Goal: Find specific page/section

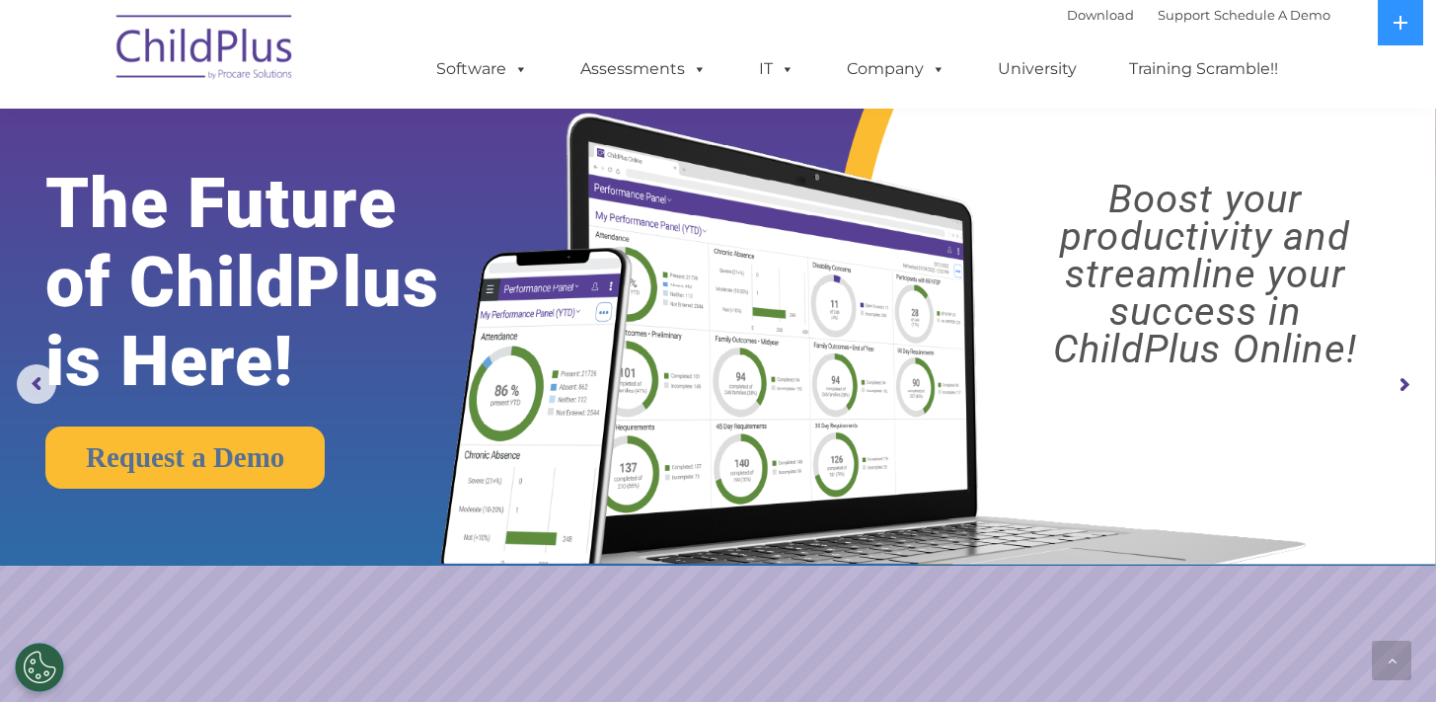
scroll to position [2187, 0]
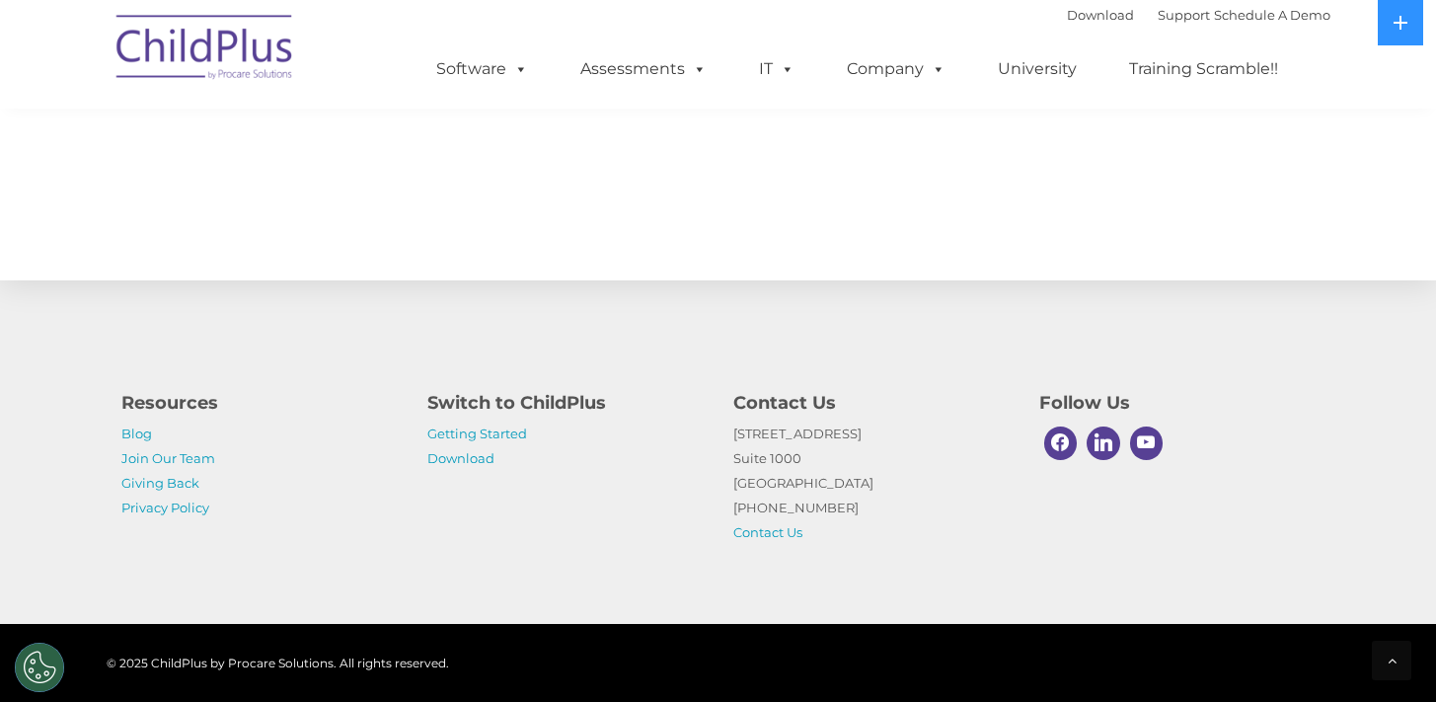
select select "MEDIUM"
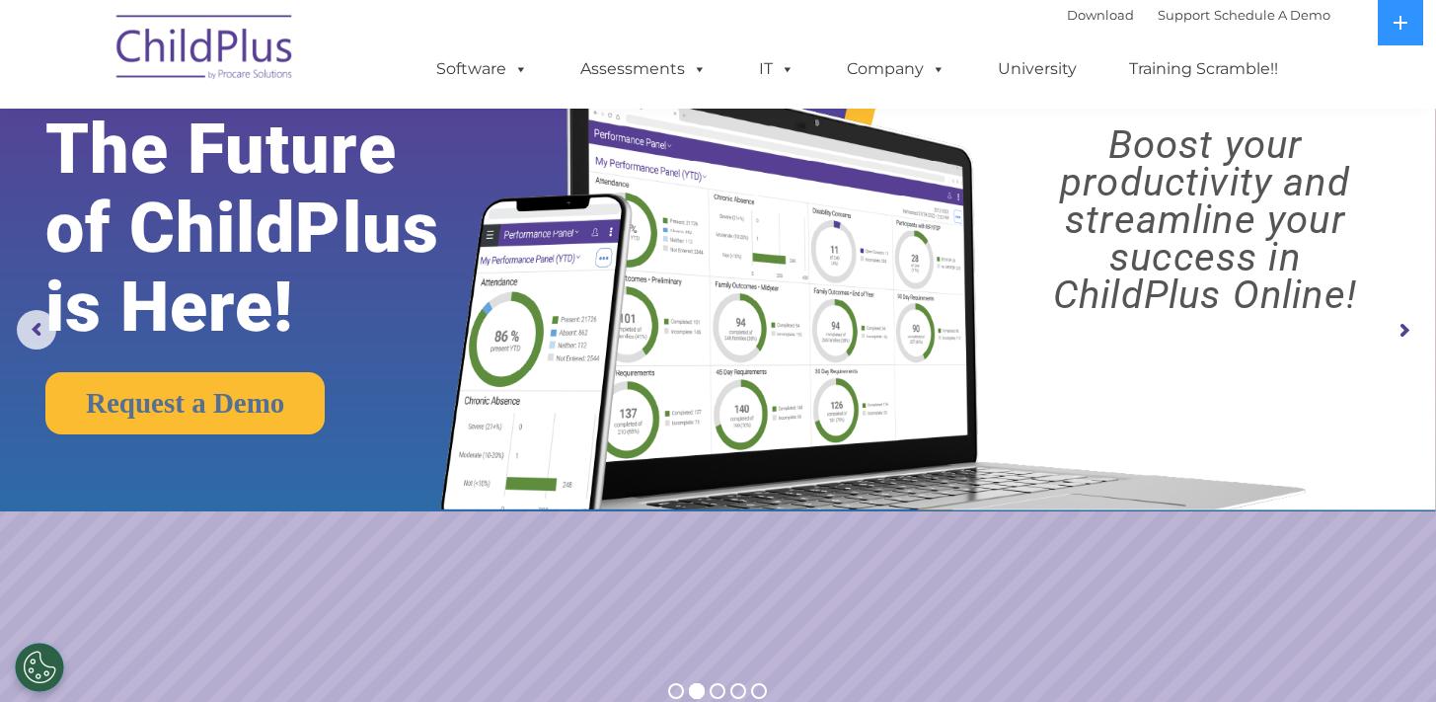
scroll to position [0, 0]
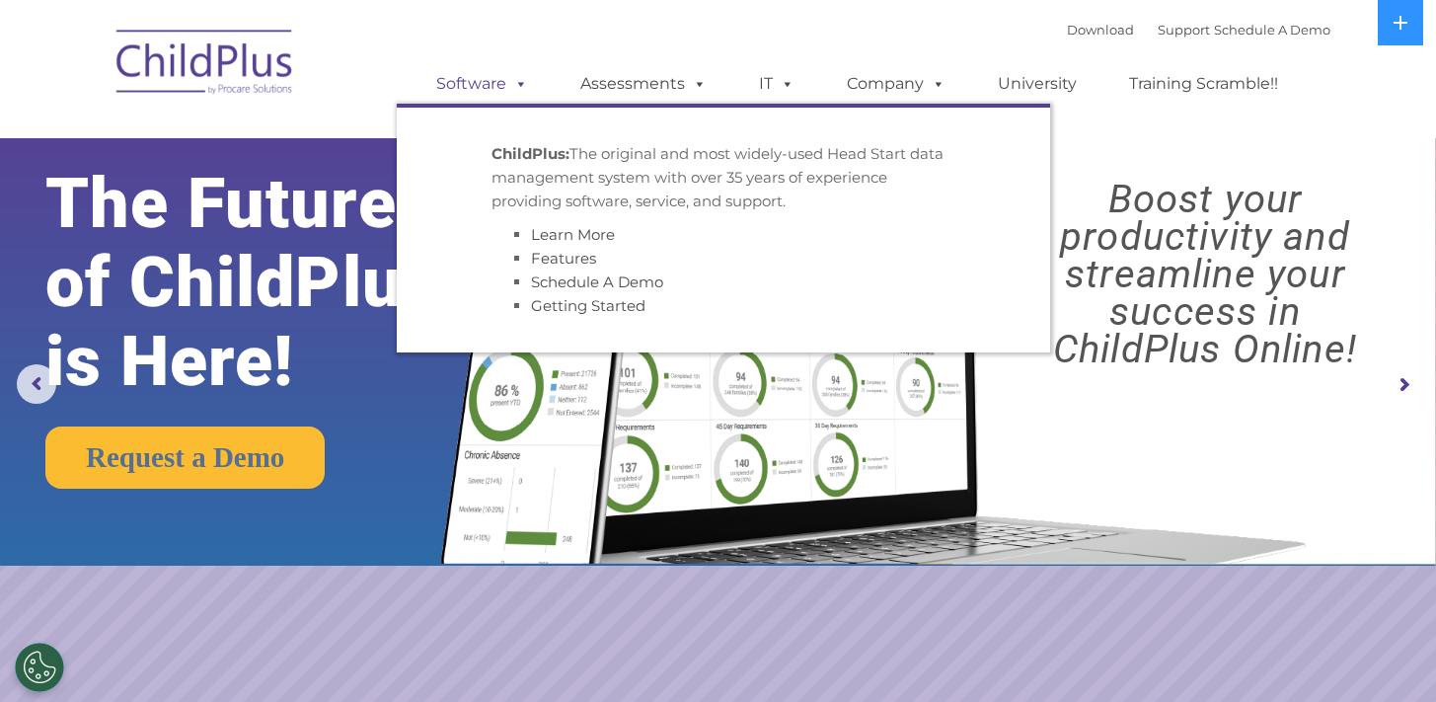
click at [470, 84] on link "Software" at bounding box center [482, 83] width 131 height 39
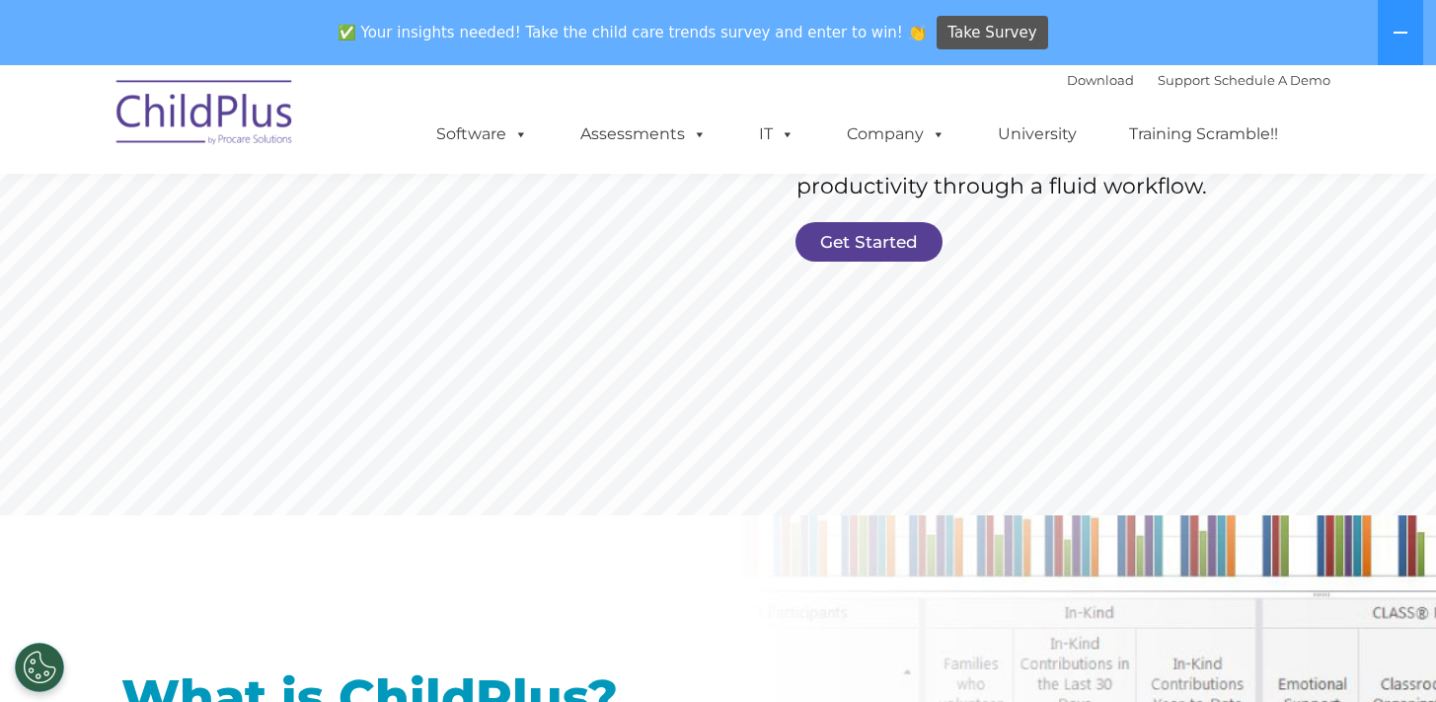
scroll to position [481, 0]
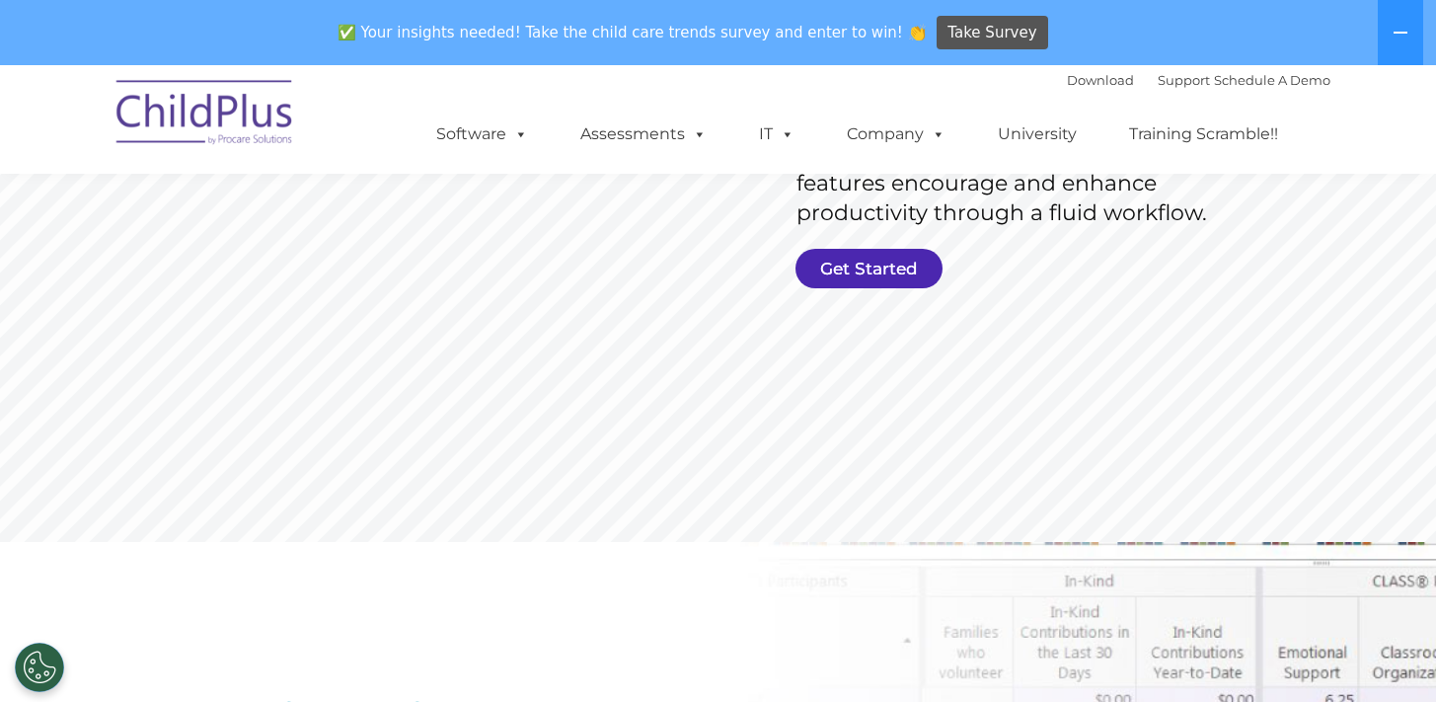
click at [919, 274] on link "Get Started" at bounding box center [869, 268] width 147 height 39
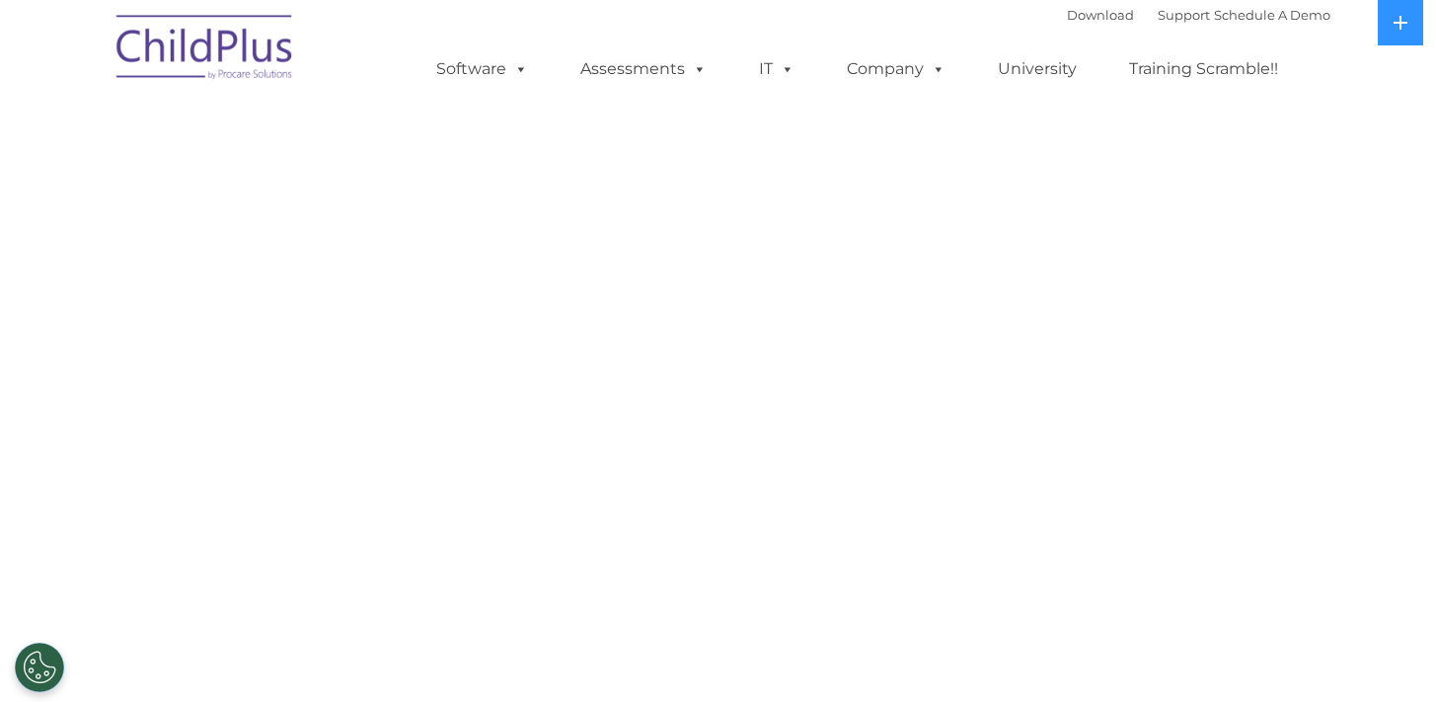
select select "MEDIUM"
